Goal: Navigation & Orientation: Find specific page/section

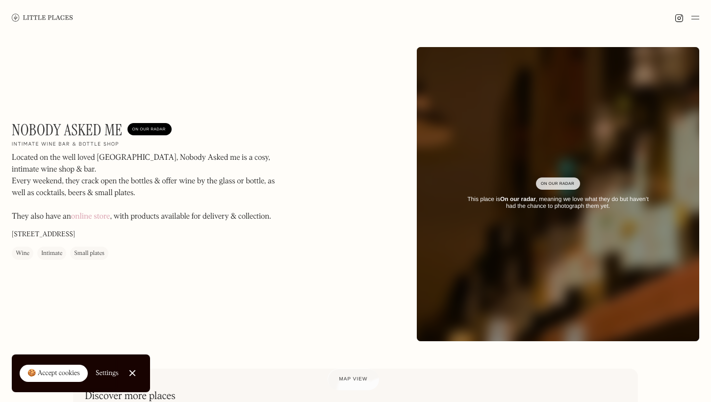
click at [695, 19] on img at bounding box center [695, 18] width 8 height 12
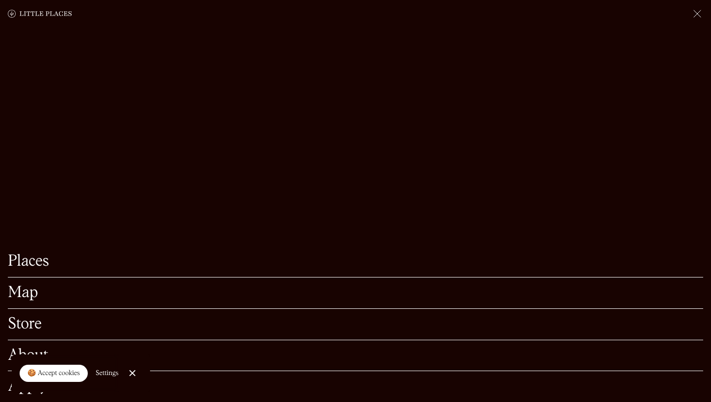
scroll to position [124, 0]
click at [131, 371] on div at bounding box center [132, 373] width 6 height 6
click at [27, 329] on link "Store" at bounding box center [355, 324] width 695 height 15
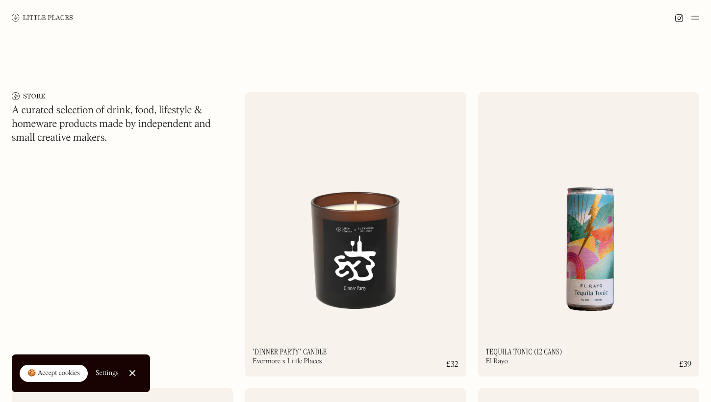
click at [32, 16] on img at bounding box center [42, 17] width 61 height 7
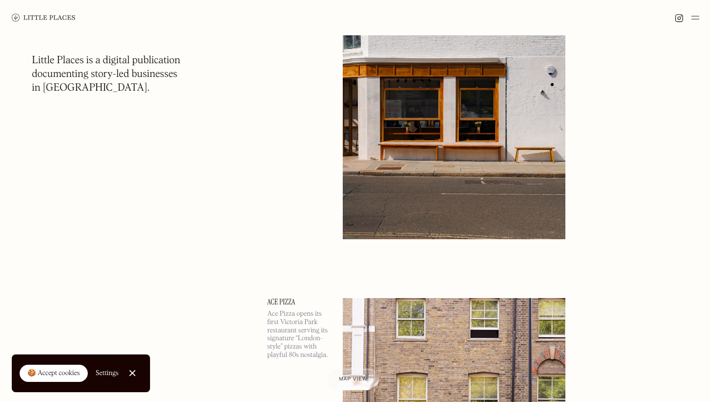
scroll to position [2841, 0]
